Goal: Transaction & Acquisition: Purchase product/service

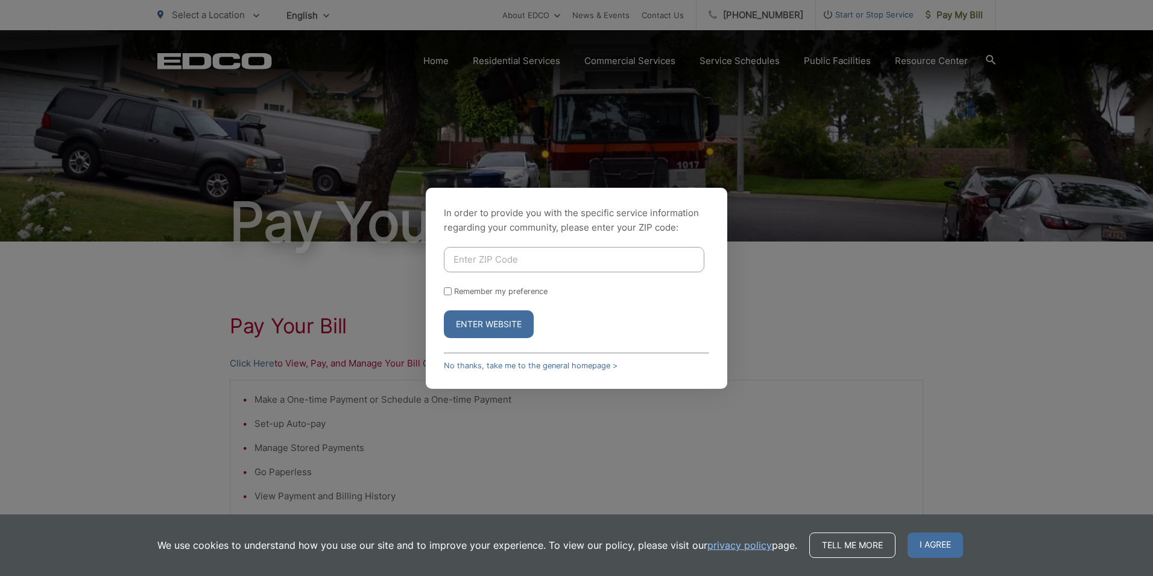
click at [468, 369] on link "No thanks, take me to the general homepage >" at bounding box center [531, 365] width 174 height 9
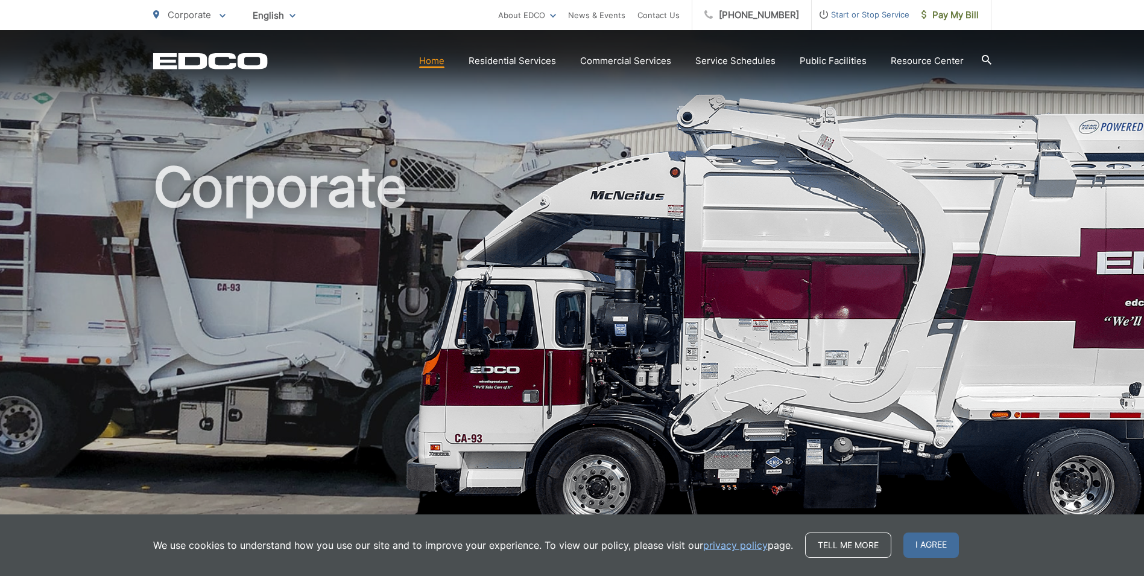
click at [948, 20] on span "Pay My Bill" at bounding box center [950, 15] width 57 height 14
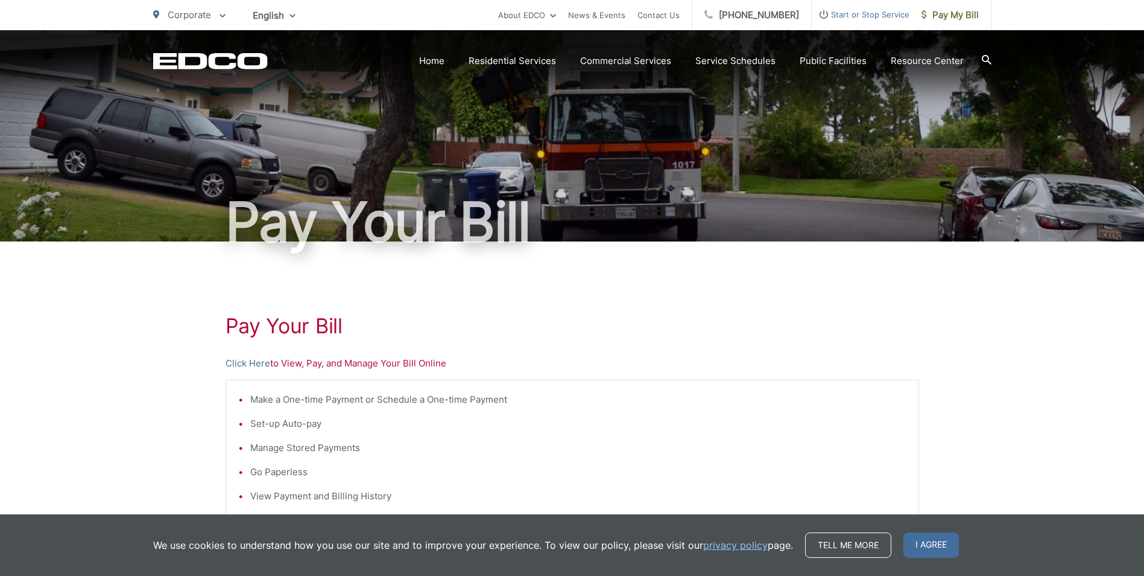
click at [291, 365] on p "Click Here to View, Pay, and Manage Your Bill Online" at bounding box center [573, 363] width 694 height 14
click at [252, 366] on link "Click Here" at bounding box center [248, 363] width 45 height 14
